Goal: Information Seeking & Learning: Learn about a topic

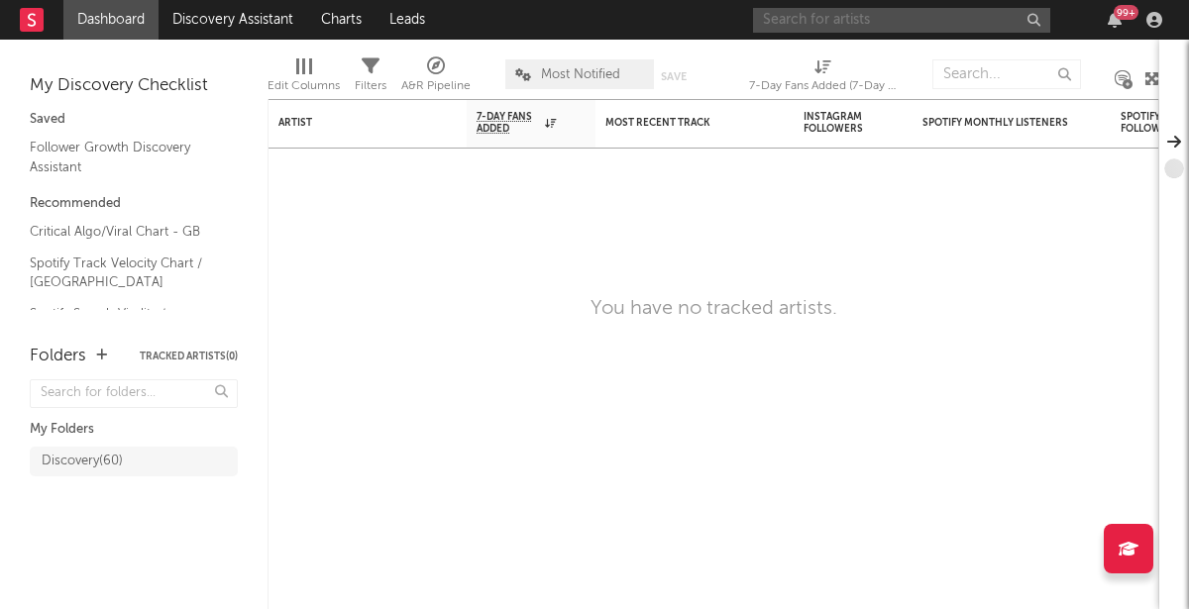
click at [803, 21] on input "text" at bounding box center [901, 20] width 297 height 25
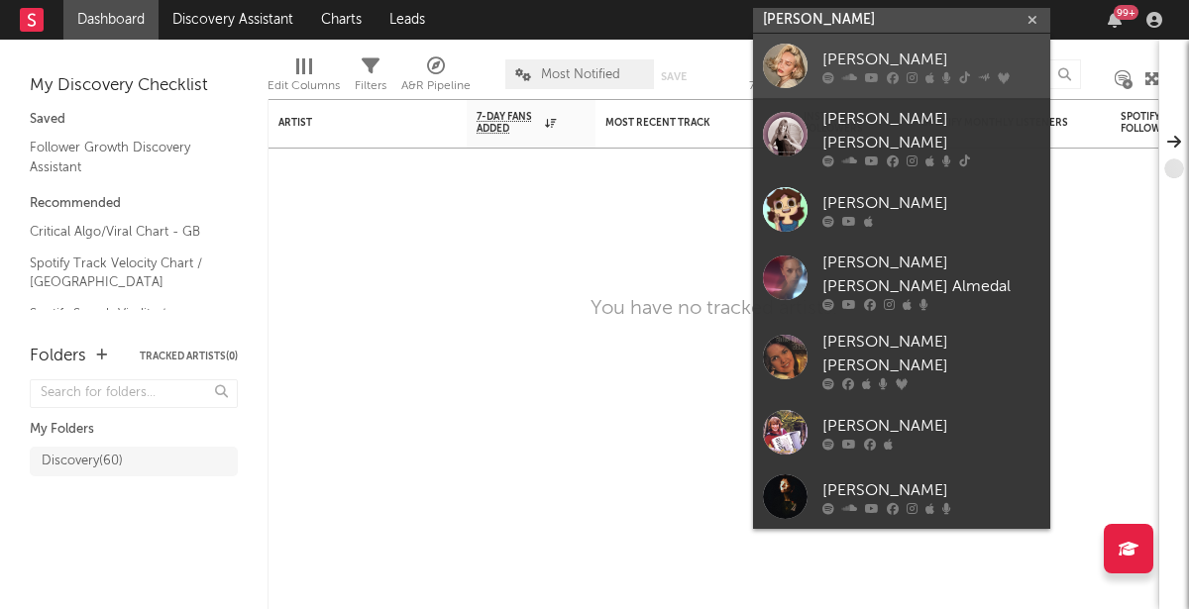
type input "[PERSON_NAME]"
click at [836, 63] on div "[PERSON_NAME]" at bounding box center [931, 60] width 218 height 24
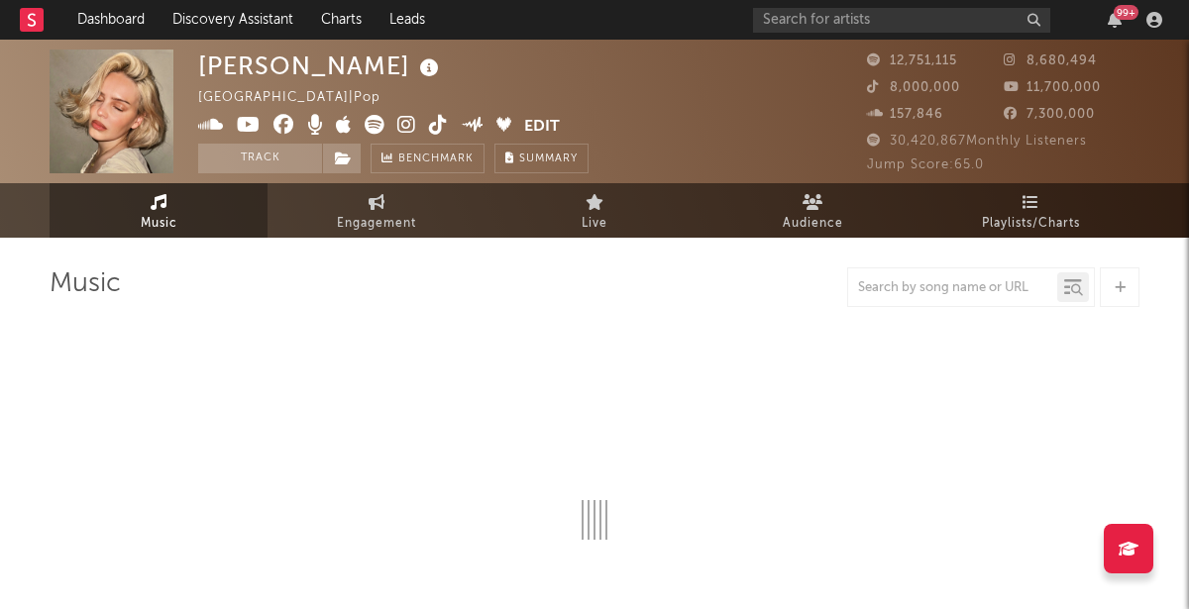
select select "6m"
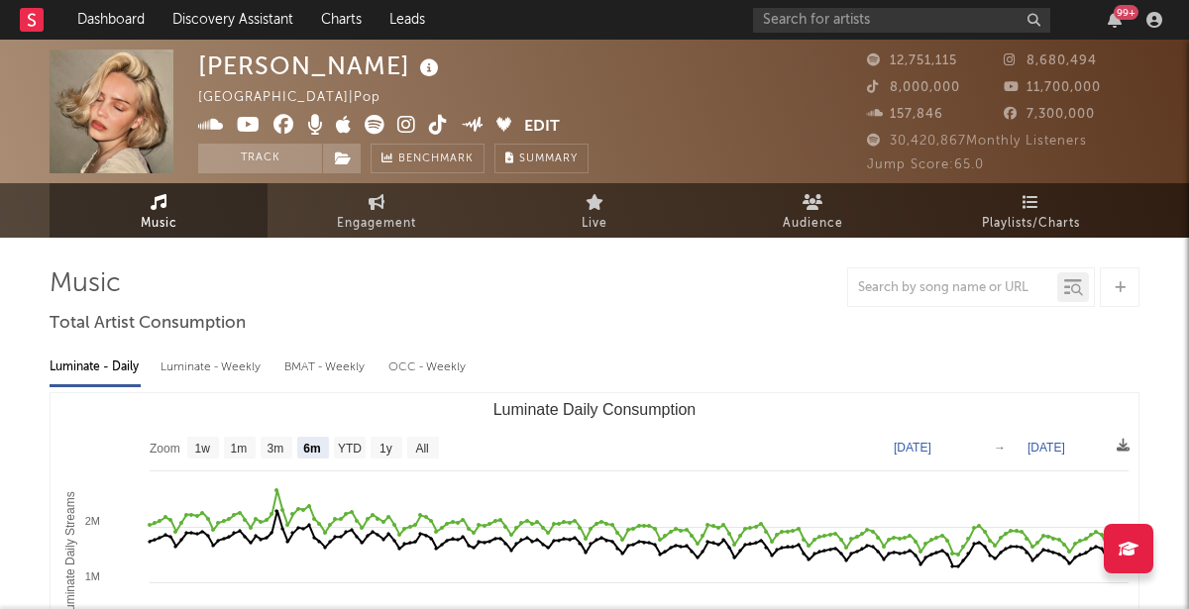
scroll to position [15, 0]
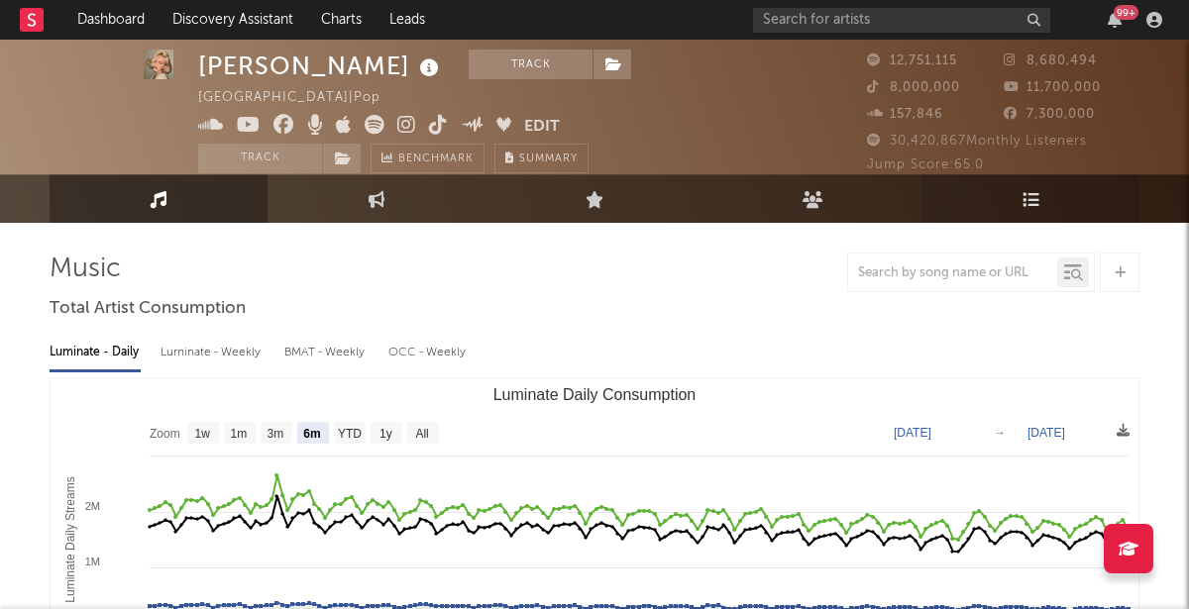
click at [999, 211] on link "Playlists/Charts" at bounding box center [1030, 198] width 218 height 49
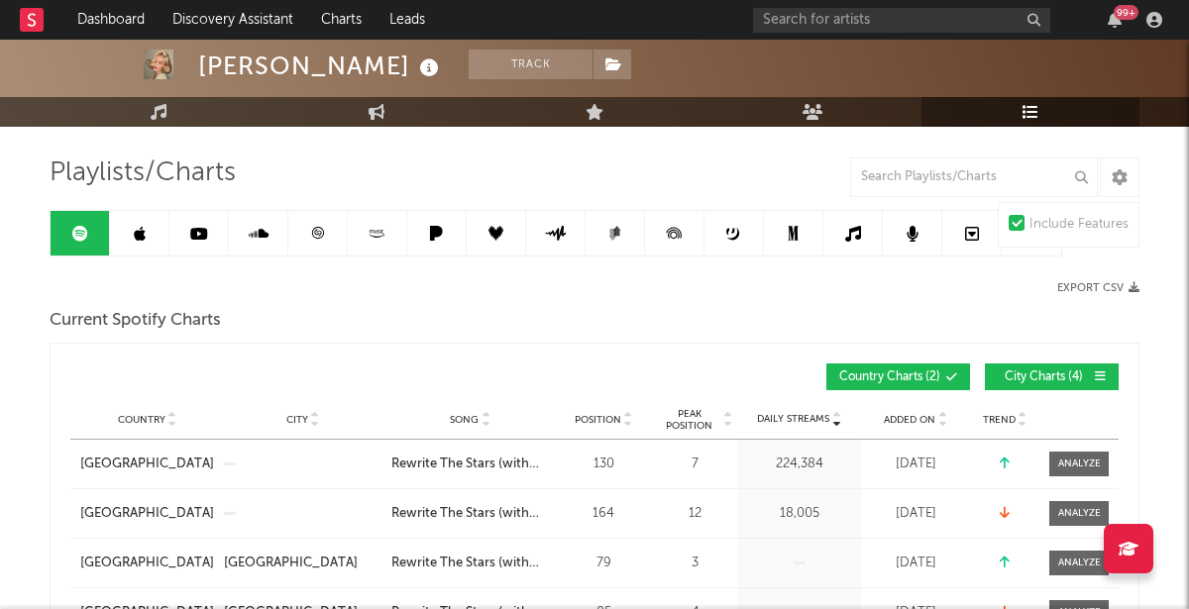
scroll to position [112, 0]
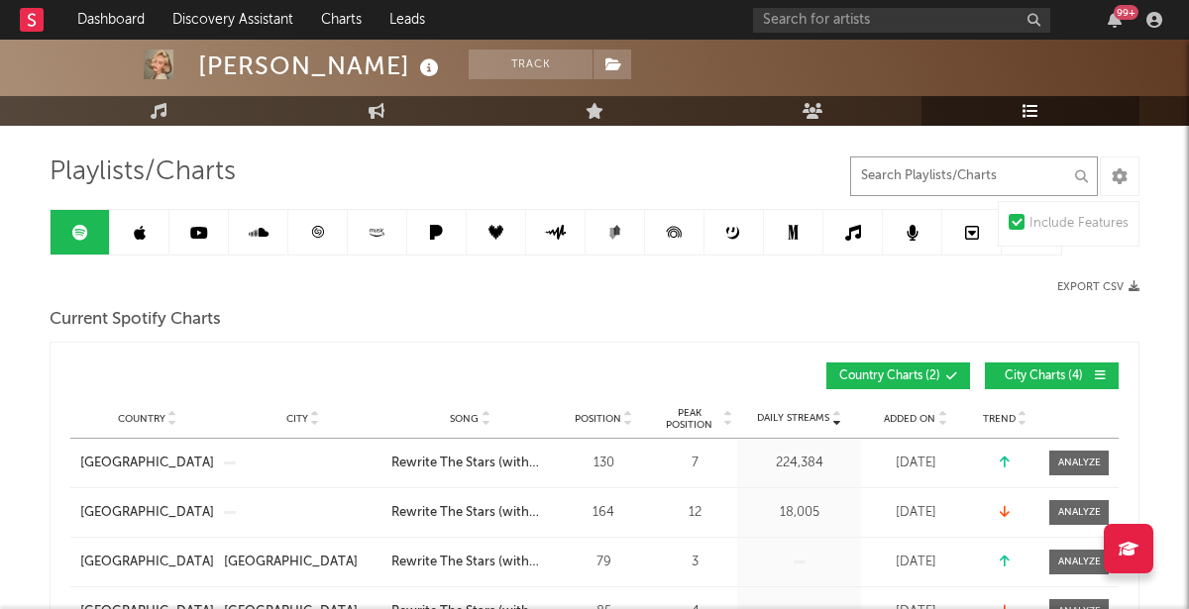
click at [945, 190] on input "text" at bounding box center [974, 176] width 248 height 40
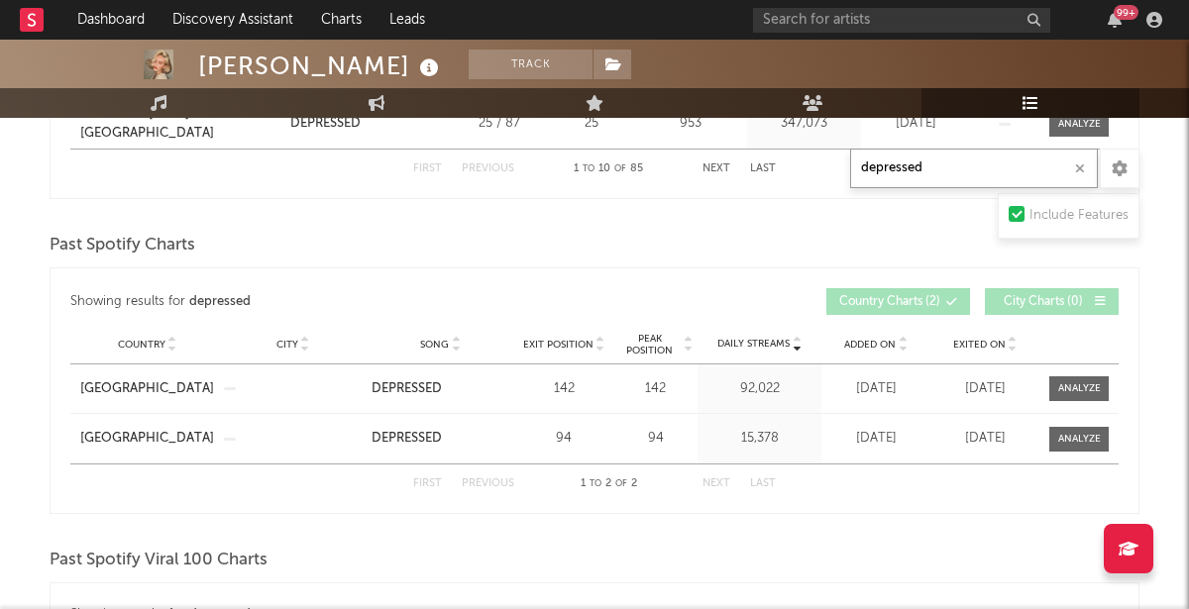
scroll to position [1137, 0]
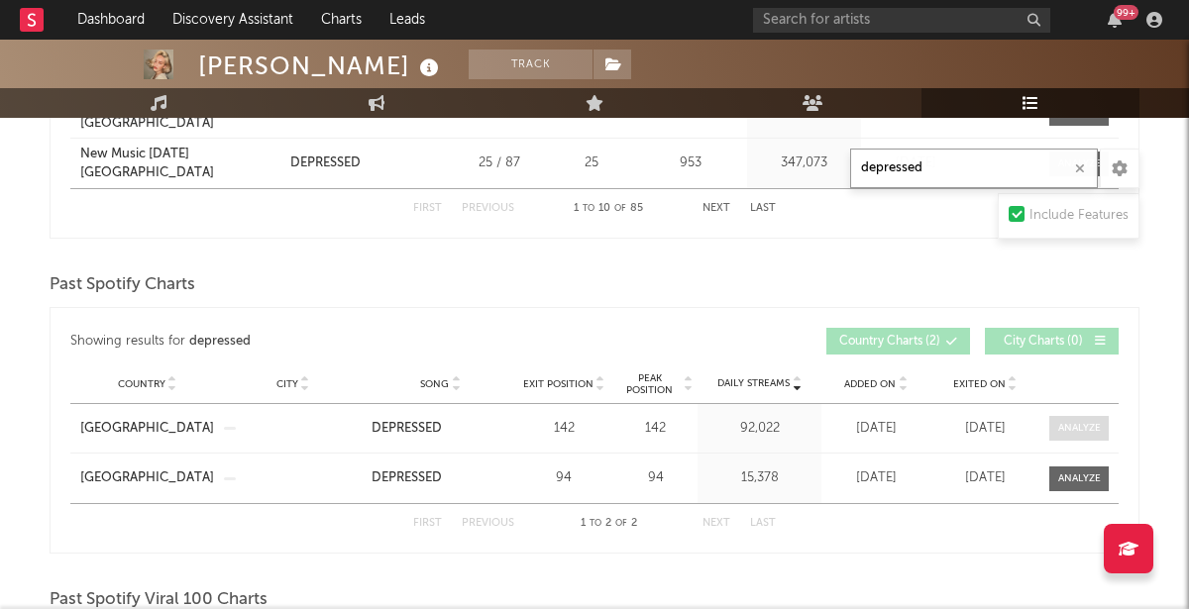
type input "depressed"
click at [1060, 428] on div at bounding box center [1079, 428] width 43 height 15
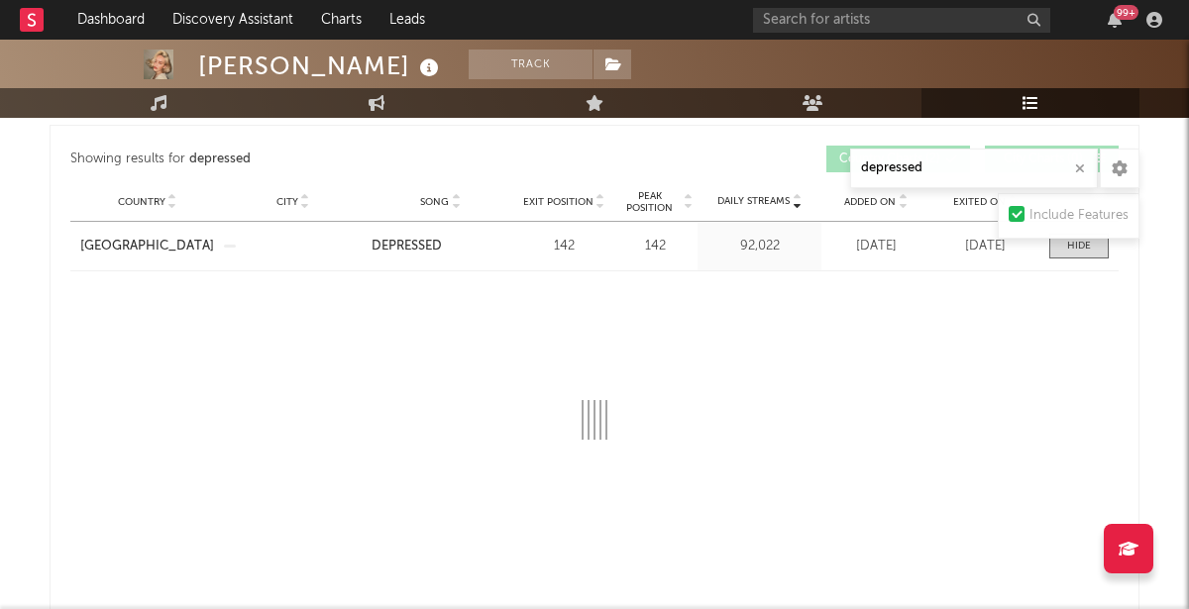
select select "1w"
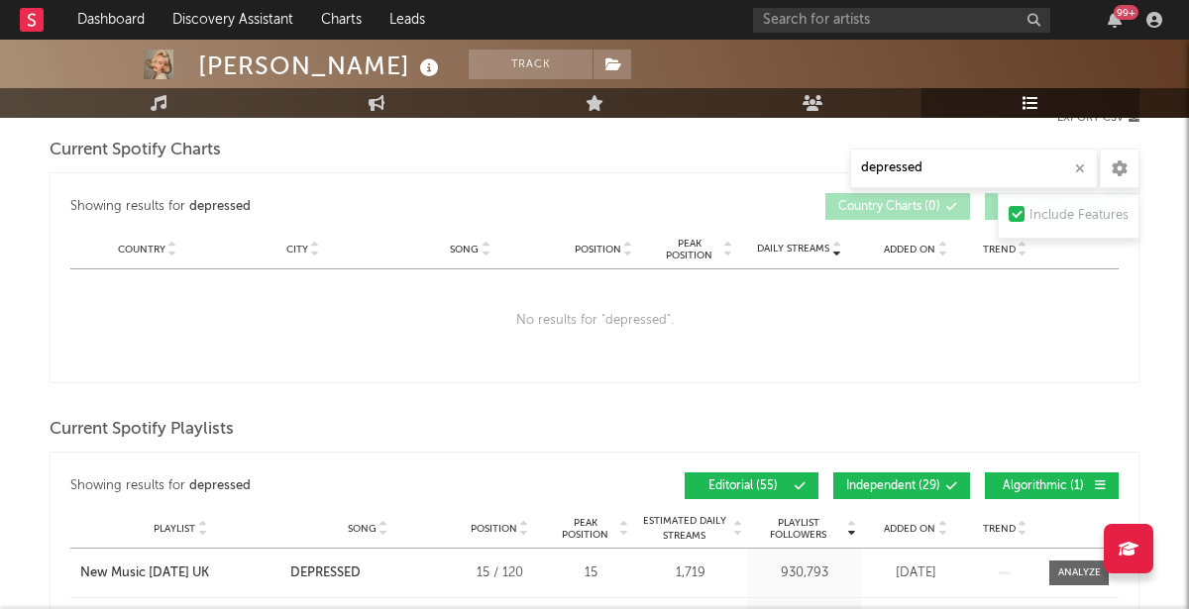
scroll to position [0, 0]
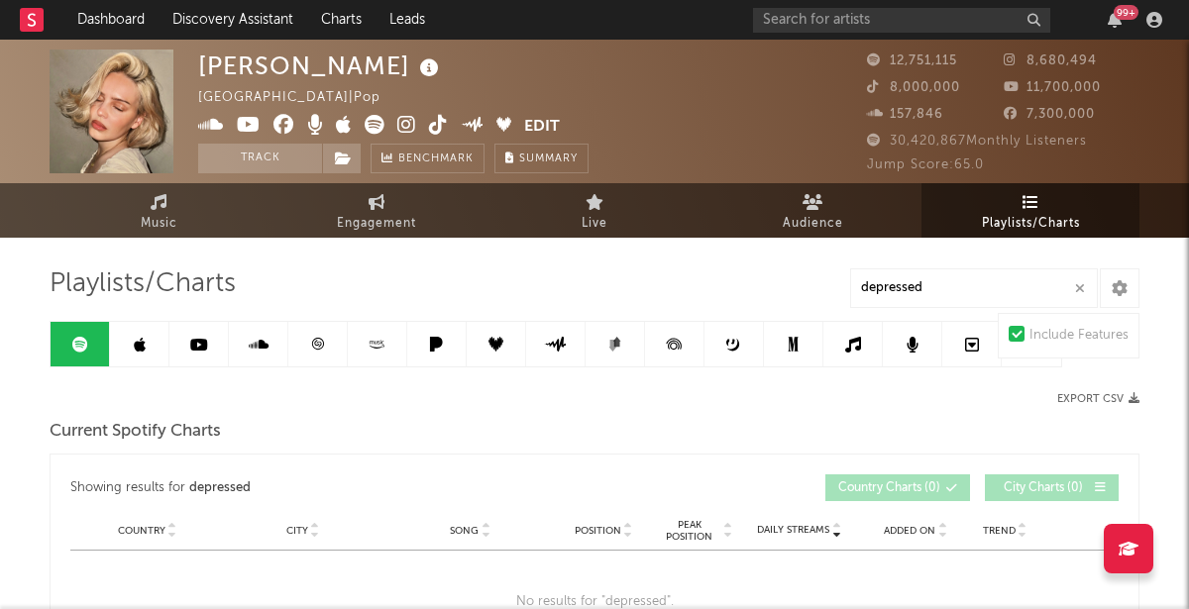
click at [152, 355] on link at bounding box center [139, 344] width 59 height 45
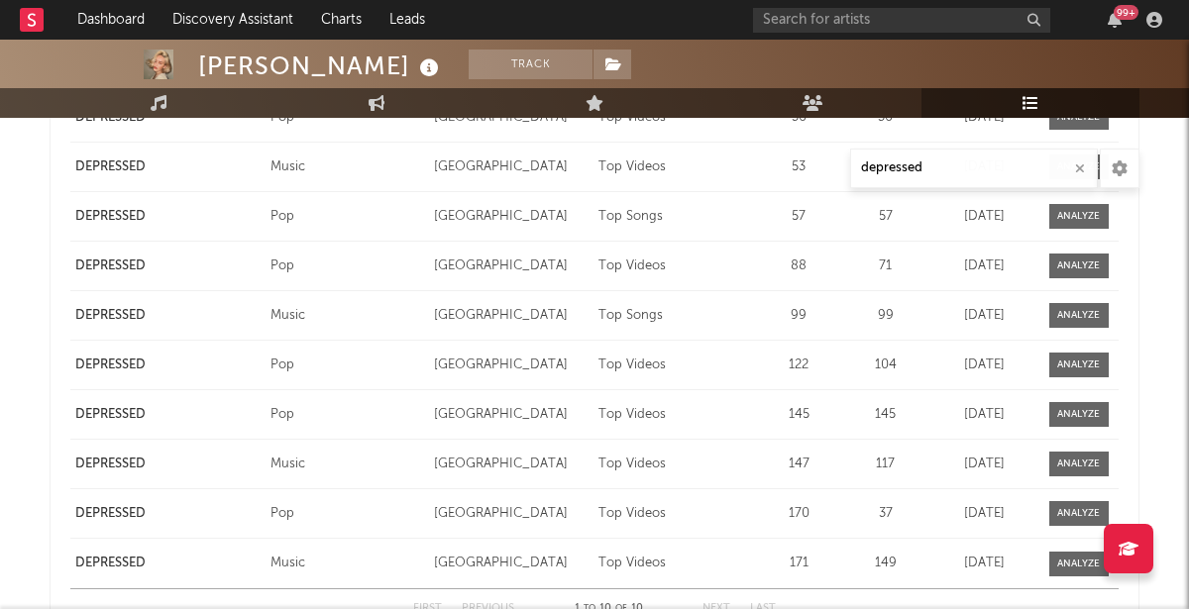
scroll to position [1911, 0]
